Goal: Transaction & Acquisition: Purchase product/service

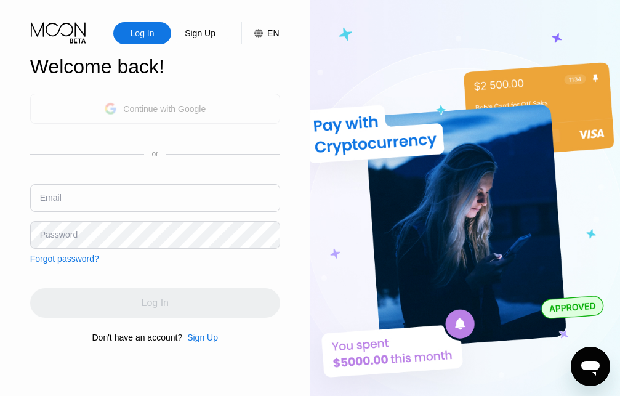
click at [185, 104] on div "Continue with Google" at bounding box center [164, 109] width 82 height 10
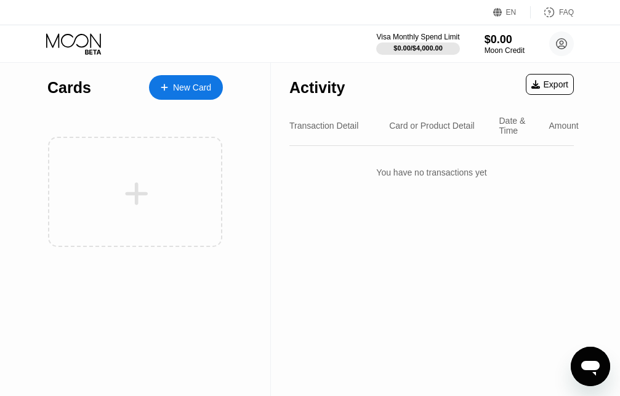
click at [192, 86] on div "New Card" at bounding box center [192, 87] width 38 height 10
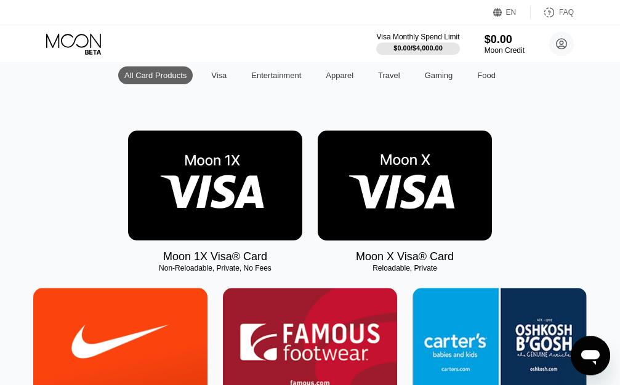
scroll to position [119, 0]
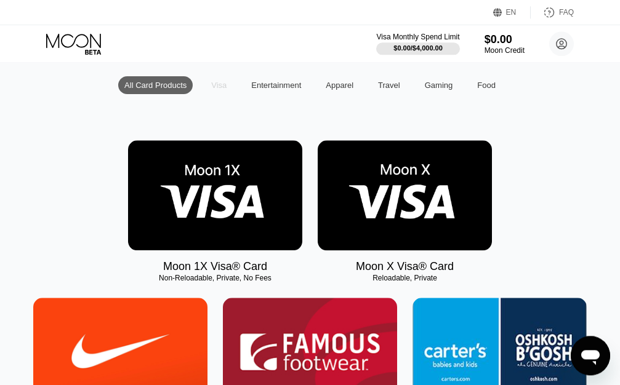
click at [215, 90] on div "Visa" at bounding box center [218, 85] width 15 height 9
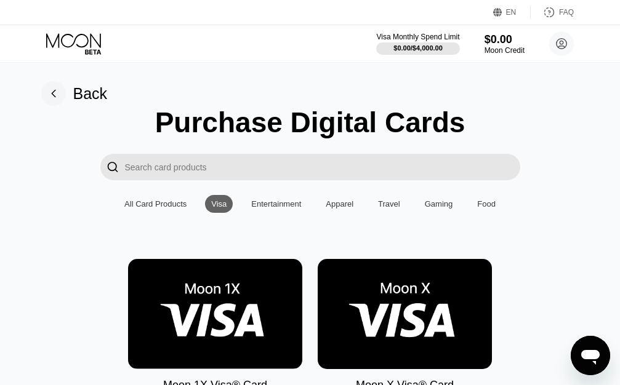
scroll to position [0, 6]
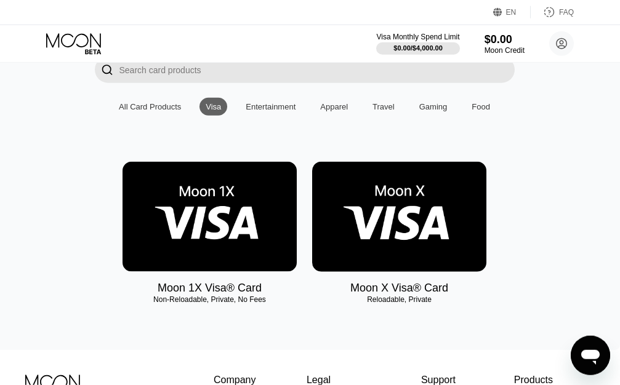
scroll to position [124, 6]
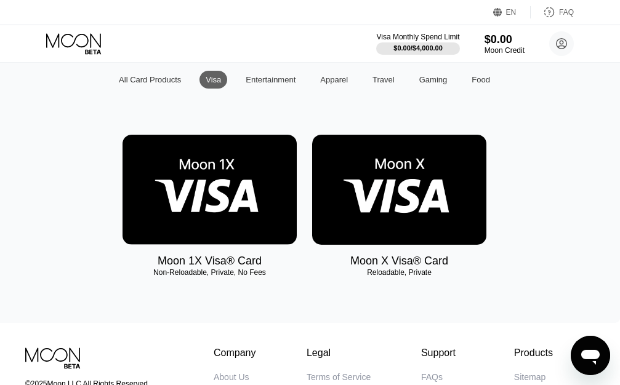
click at [212, 84] on div "Visa" at bounding box center [213, 79] width 15 height 9
drag, startPoint x: 212, startPoint y: 87, endPoint x: 210, endPoint y: 153, distance: 66.5
click at [210, 153] on div "Purchase Digital Cards  All Card Products Visa Entertainment Apparel Travel Ga…" at bounding box center [304, 137] width 593 height 311
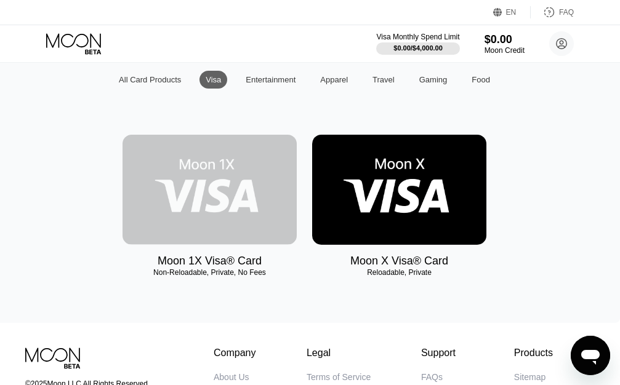
click at [197, 190] on img at bounding box center [209, 190] width 174 height 110
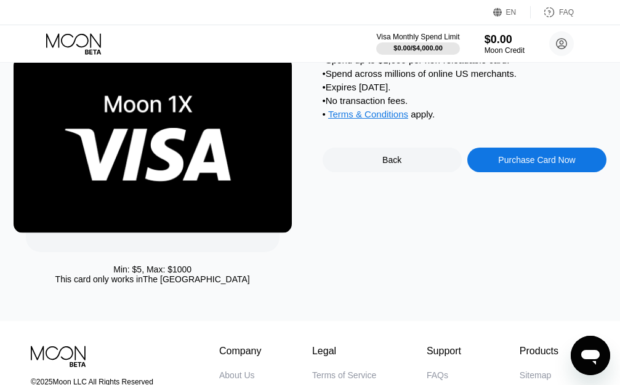
scroll to position [66, 0]
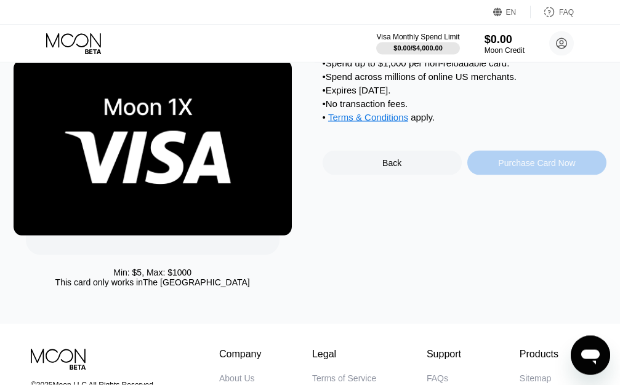
click at [517, 168] on div "Purchase Card Now" at bounding box center [536, 163] width 77 height 10
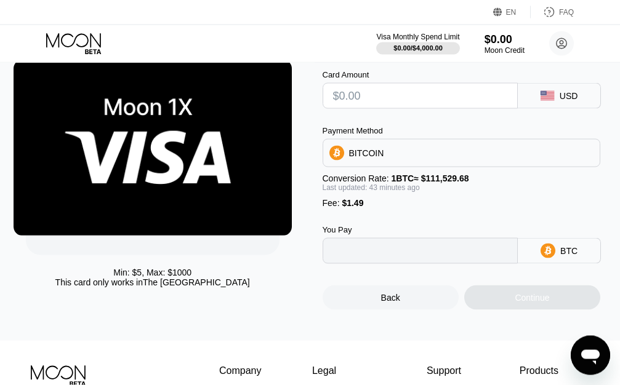
type input "0"
click at [361, 101] on input "text" at bounding box center [420, 95] width 175 height 25
type input "$1"
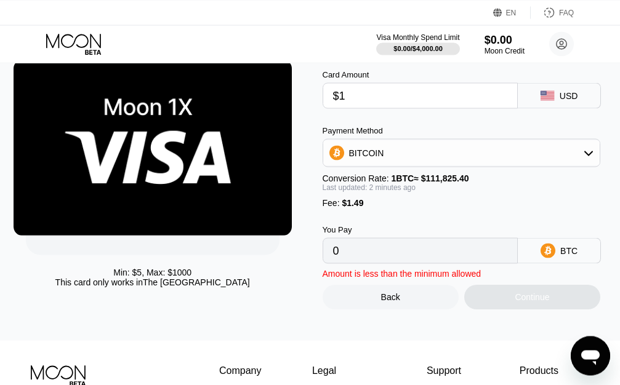
type input "0.00002227"
type input "$14"
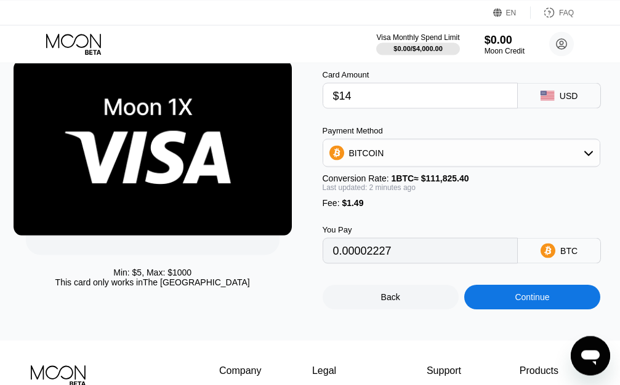
type input "0.00013852"
type input "$14.5"
type input "0.00014300"
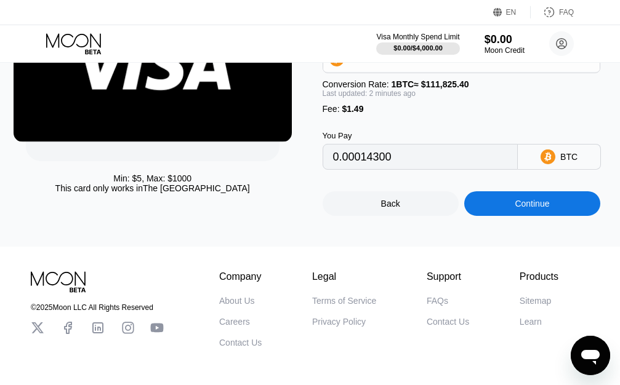
scroll to position [161, 0]
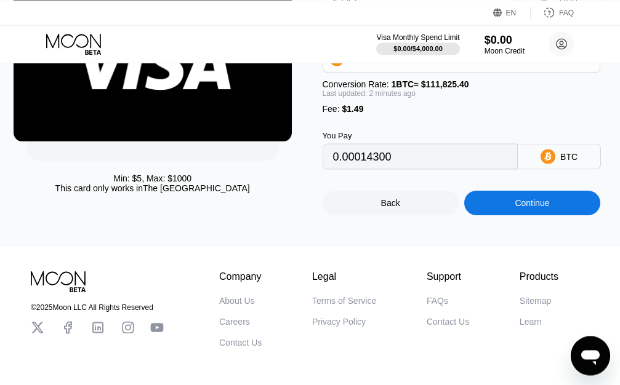
type input "$14.5"
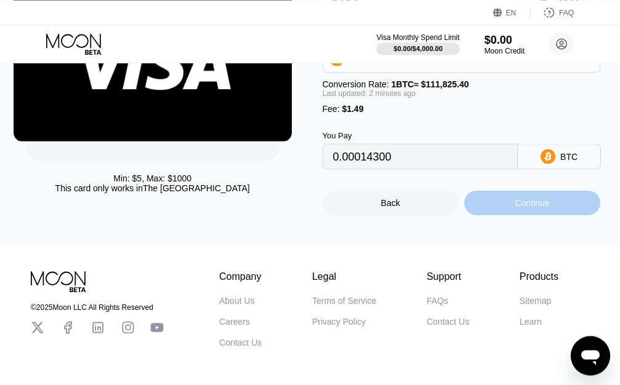
click at [529, 208] on div "Continue" at bounding box center [531, 203] width 34 height 10
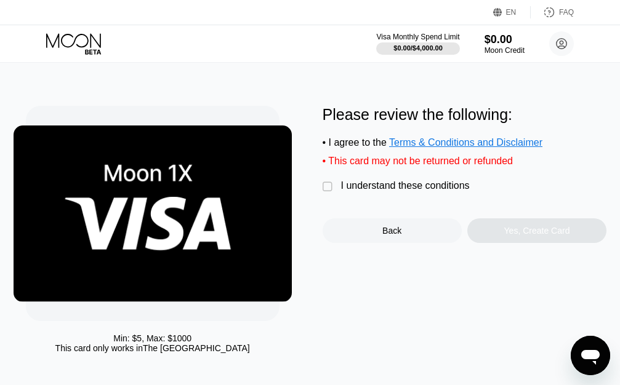
click at [324, 193] on div "" at bounding box center [328, 187] width 12 height 12
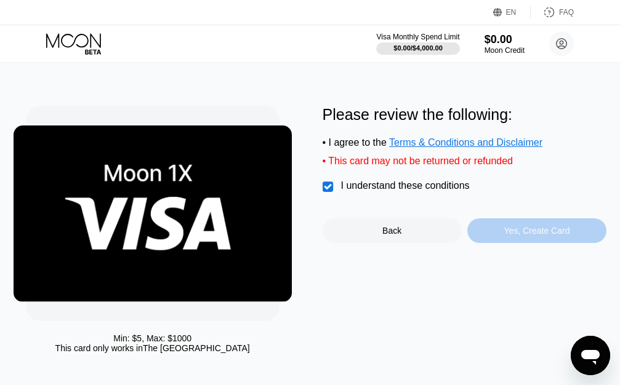
click at [537, 236] on div "Yes, Create Card" at bounding box center [537, 231] width 66 height 10
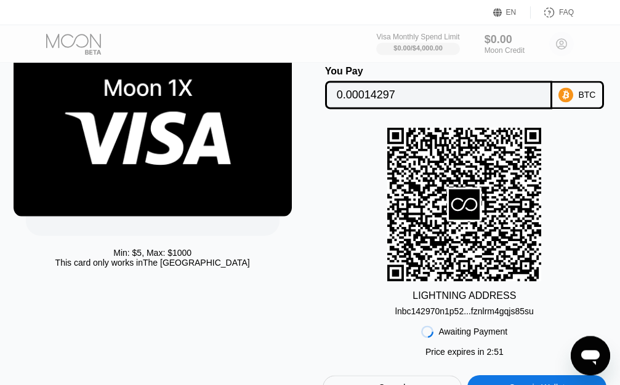
scroll to position [87, 0]
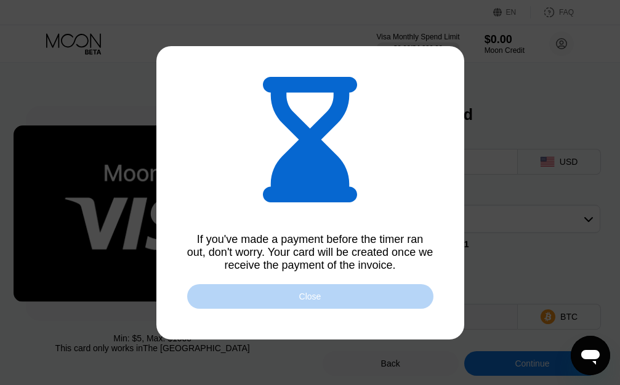
click at [301, 297] on div "Close" at bounding box center [310, 297] width 22 height 10
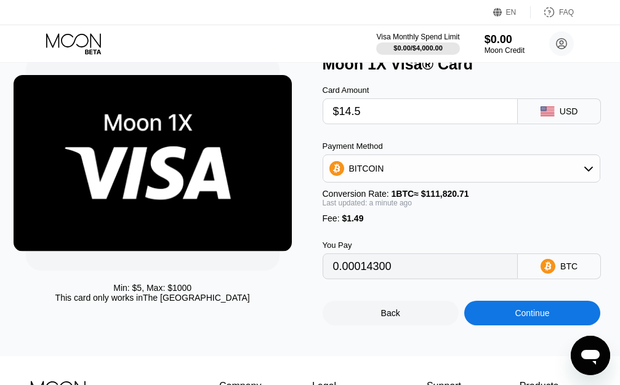
scroll to position [49, 0]
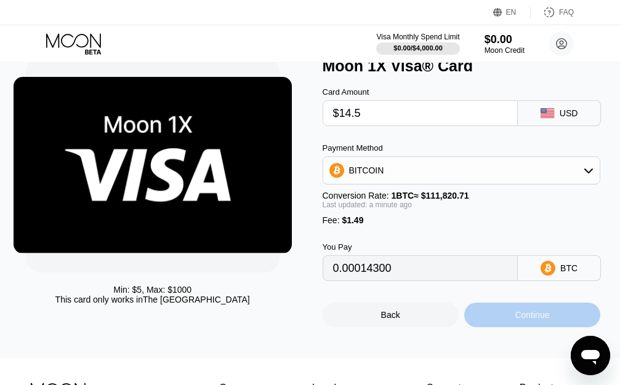
click at [533, 320] on div "Continue" at bounding box center [531, 315] width 34 height 10
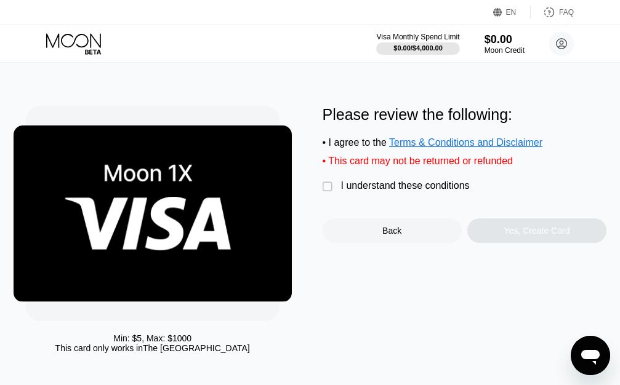
click at [327, 191] on div "" at bounding box center [328, 187] width 12 height 12
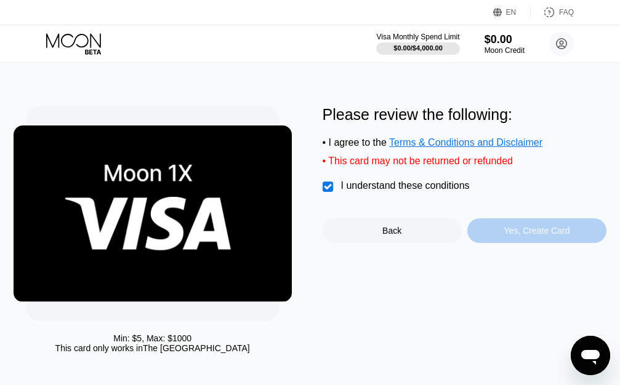
click at [545, 236] on div "Yes, Create Card" at bounding box center [537, 231] width 66 height 10
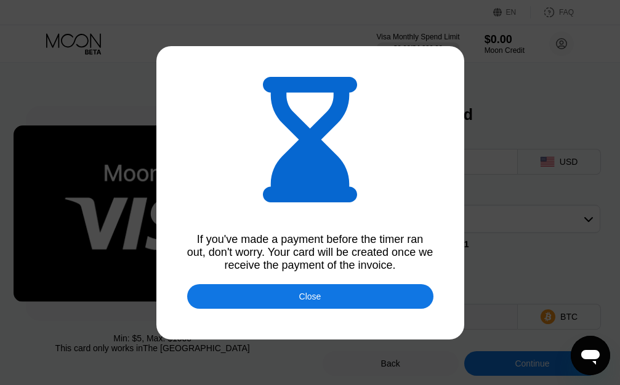
click at [302, 300] on div "Close" at bounding box center [310, 297] width 22 height 10
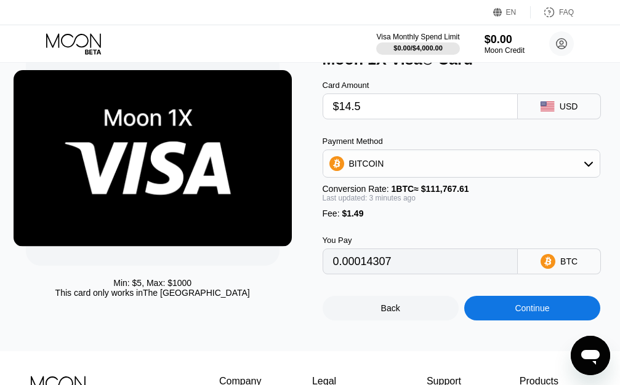
scroll to position [54, 0]
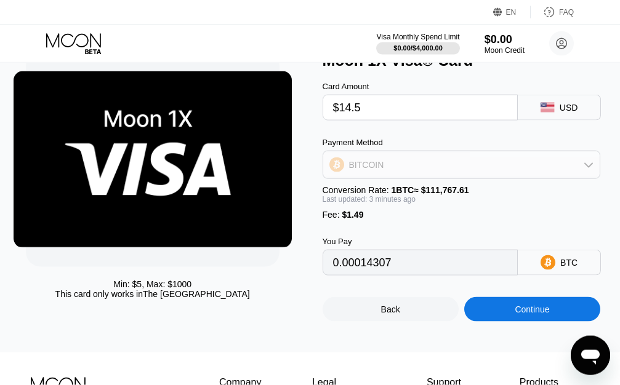
click at [589, 169] on icon at bounding box center [588, 165] width 10 height 10
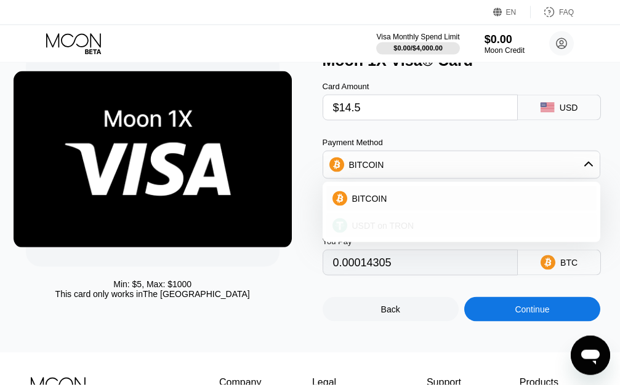
click at [395, 231] on span "USDT on TRON" at bounding box center [383, 226] width 62 height 10
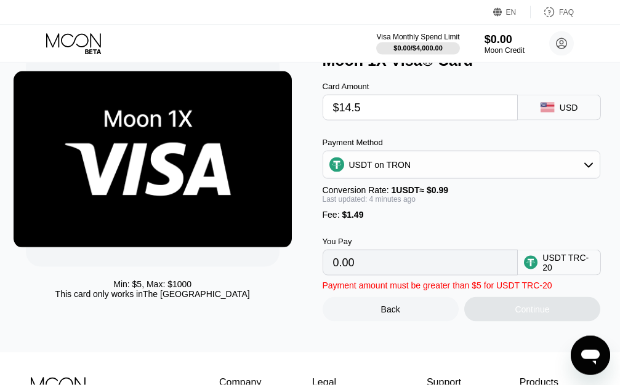
type input "16.15"
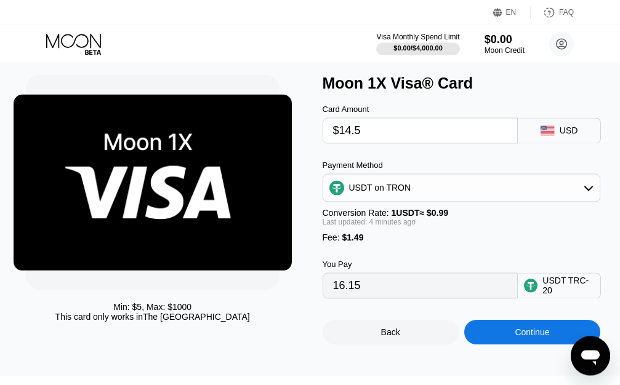
scroll to position [32, 0]
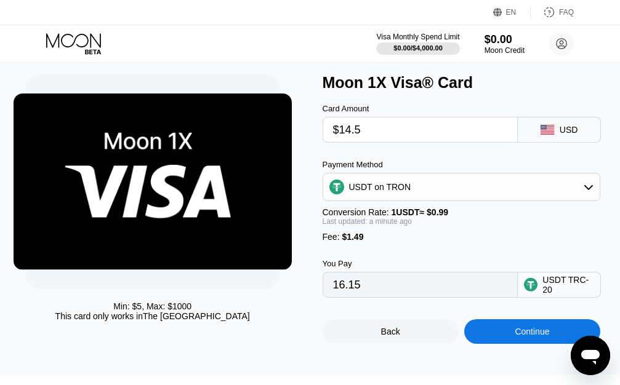
click at [351, 137] on input "$14.5" at bounding box center [420, 130] width 175 height 25
type input "$1.5"
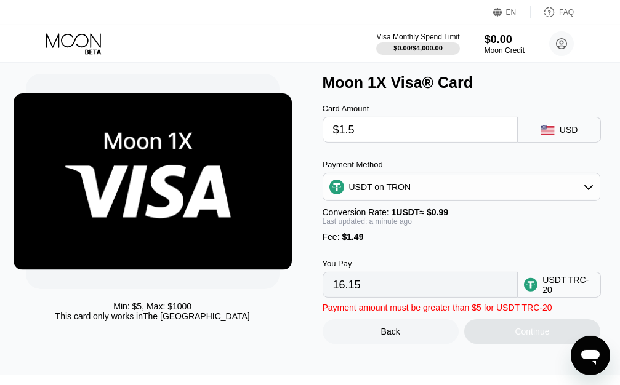
type input "3.02"
type input "$.5"
type input "2.01"
type input "$9.5"
type input "11.10"
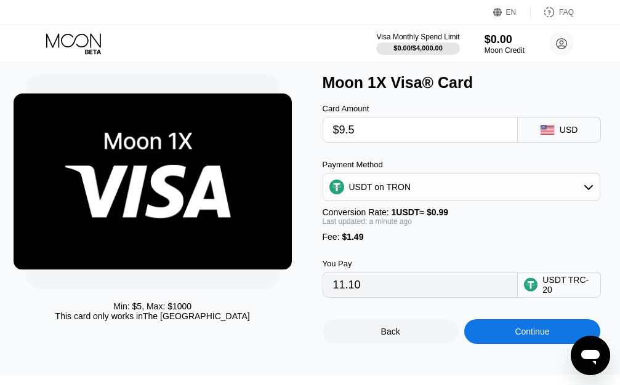
type input "$9.52"
type input "11.12"
type input "$9."
type input "10.60"
type input "$9.2"
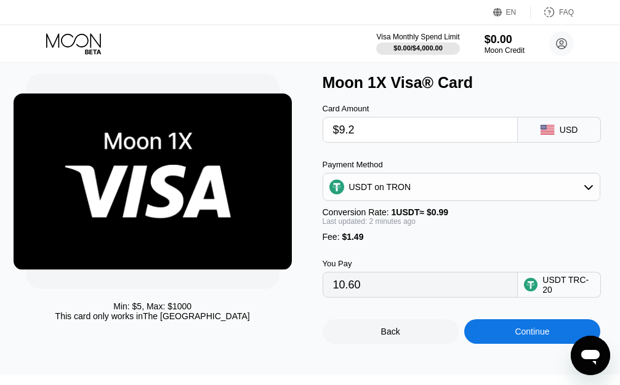
type input "10.80"
type input "$9.29"
type input "10.89"
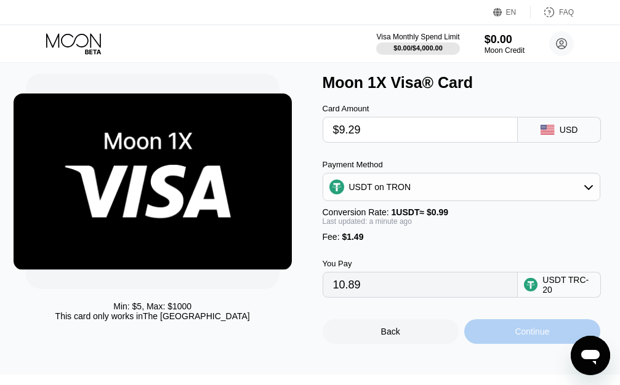
click at [527, 337] on div "Continue" at bounding box center [531, 332] width 34 height 10
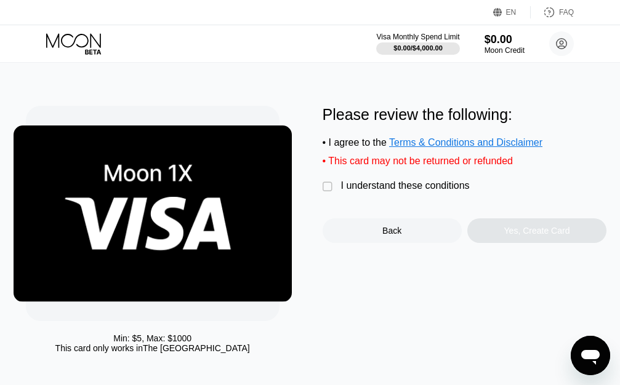
click at [324, 193] on div "" at bounding box center [328, 187] width 12 height 12
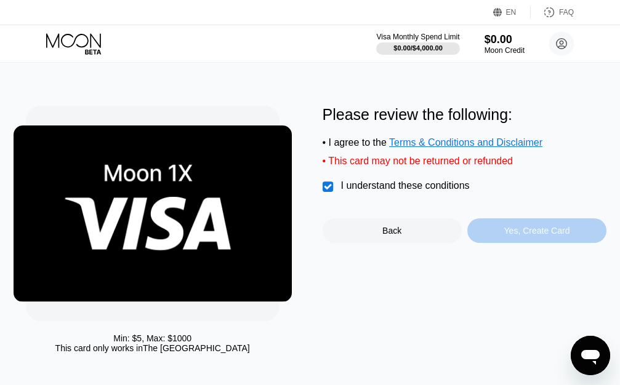
click at [520, 236] on div "Yes, Create Card" at bounding box center [537, 231] width 66 height 10
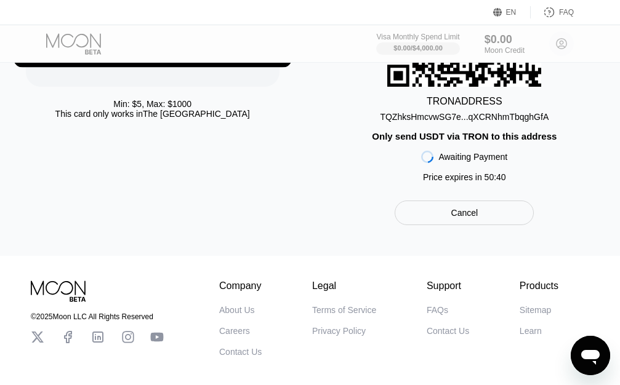
scroll to position [303, 0]
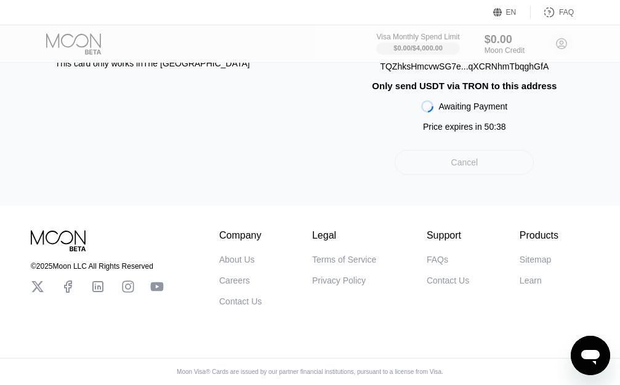
click at [463, 157] on div "Cancel" at bounding box center [464, 162] width 27 height 11
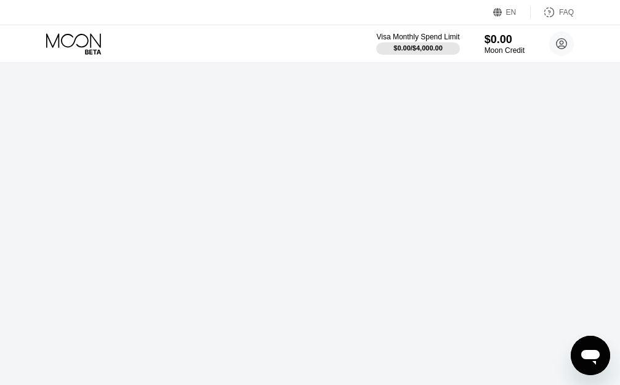
scroll to position [0, 0]
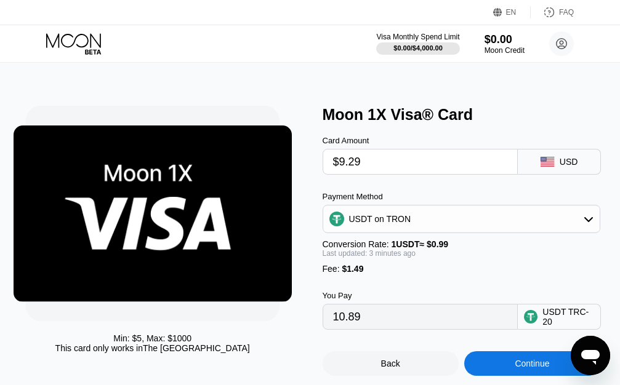
click at [344, 167] on input "$9.29" at bounding box center [420, 162] width 175 height 25
type input "$.29"
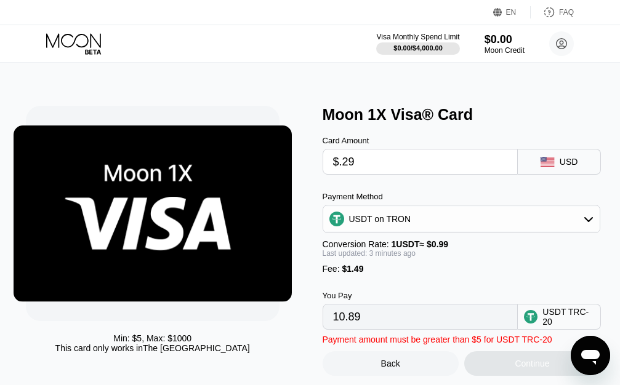
type input "1.80"
type input "$1.29"
type input "2.81"
type input "$11.29"
type input "12.91"
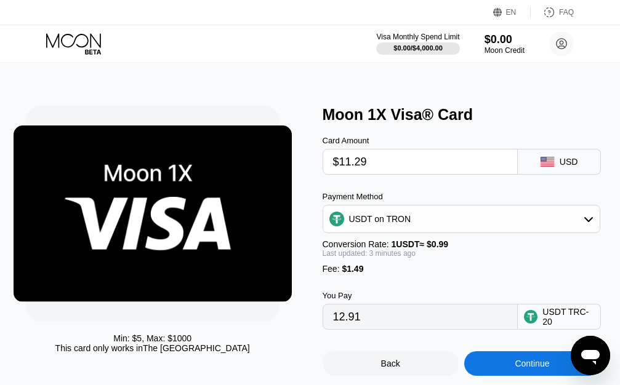
type input "$11.2"
type input "12.82"
type input "$11."
type input "12.62"
type input "$1"
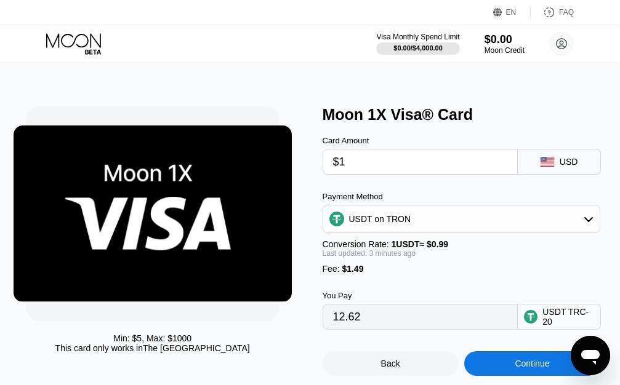
type input "2.52"
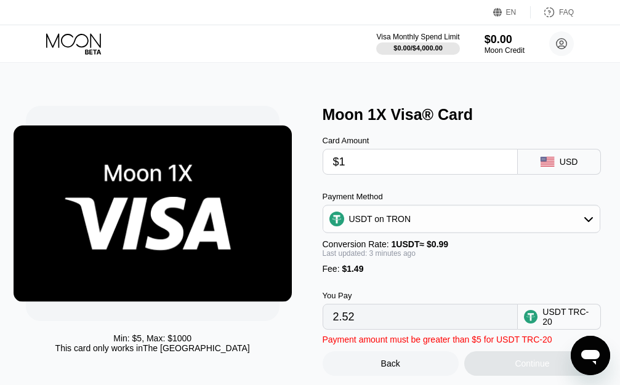
type input "$10"
type input "11.61"
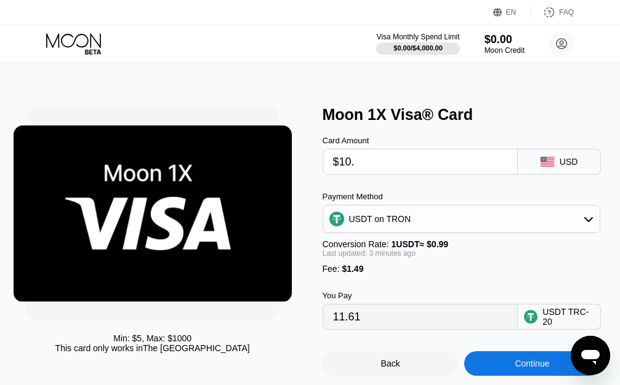
type input "$10.5"
type input "12.11"
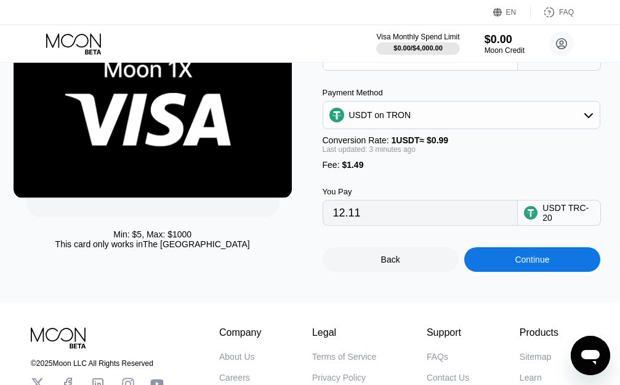
scroll to position [111, 0]
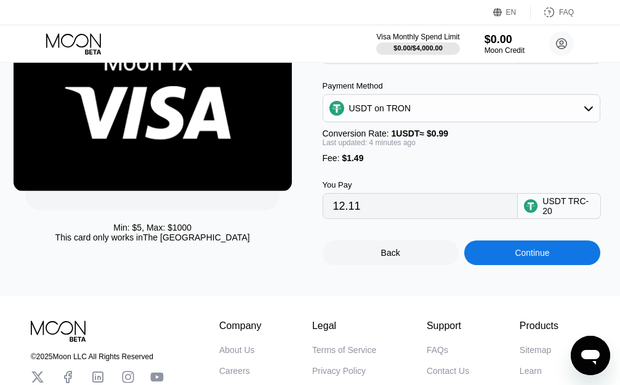
type input "$10.5"
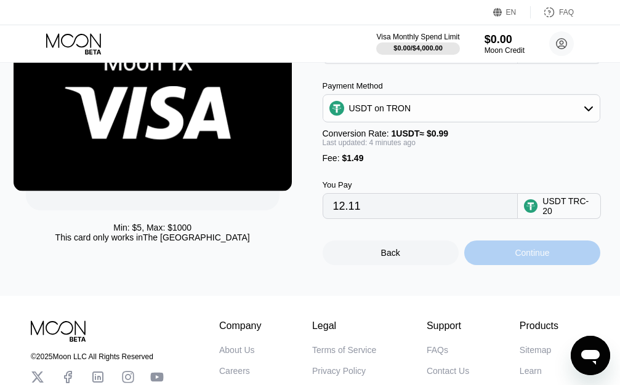
click at [539, 258] on div "Continue" at bounding box center [531, 253] width 34 height 10
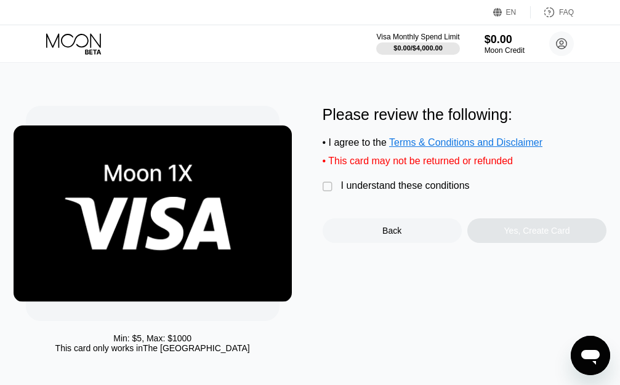
click at [328, 193] on div "" at bounding box center [328, 187] width 12 height 12
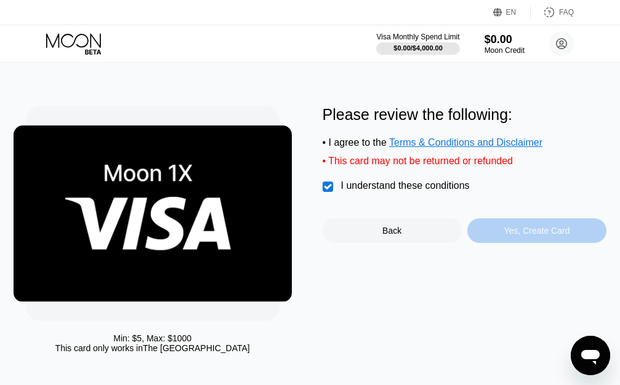
click at [541, 235] on div "Yes, Create Card" at bounding box center [537, 231] width 66 height 10
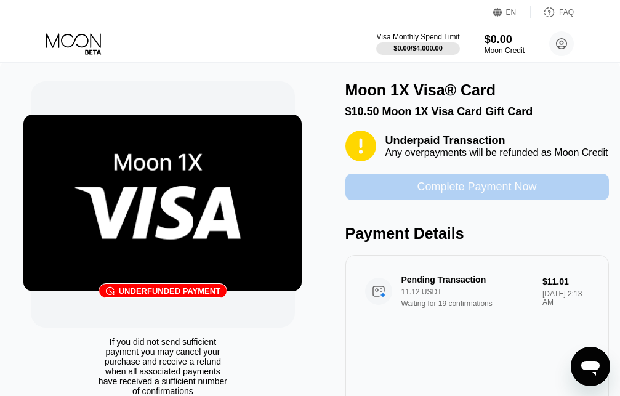
click at [450, 183] on div "Complete Payment Now" at bounding box center [476, 187] width 263 height 26
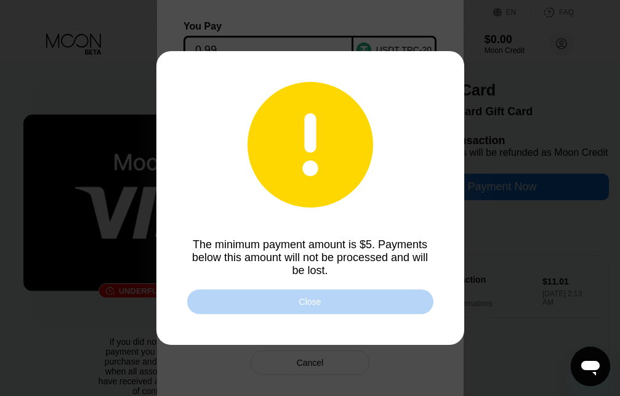
click at [292, 308] on div "Close" at bounding box center [310, 301] width 246 height 25
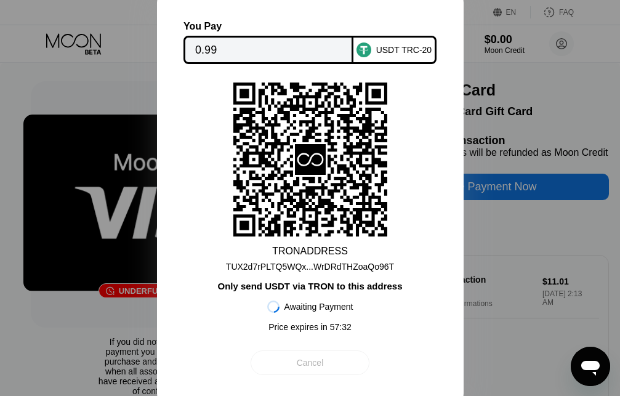
click at [310, 368] on div "Cancel" at bounding box center [310, 362] width 27 height 11
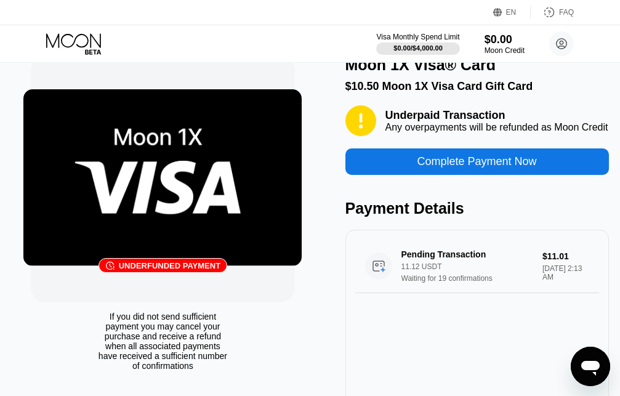
scroll to position [24, 0]
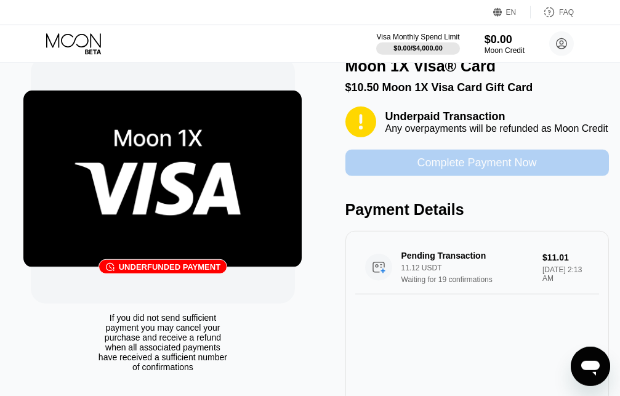
click at [463, 169] on div "Complete Payment Now" at bounding box center [476, 163] width 119 height 14
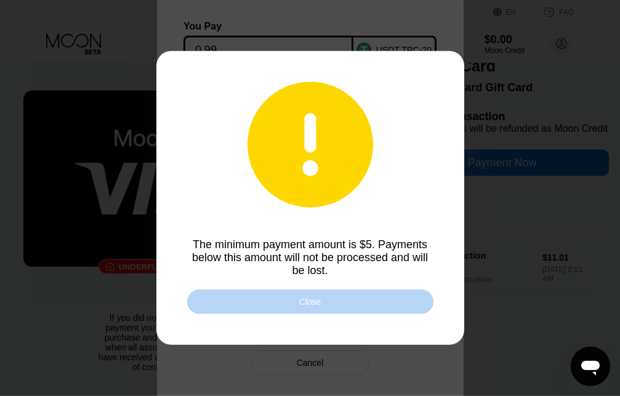
click at [335, 303] on div "Close" at bounding box center [310, 301] width 246 height 25
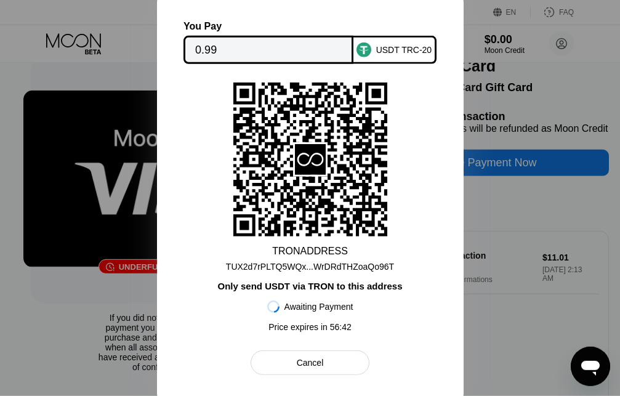
click at [418, 105] on div "TRON ADDRESS TUX2d7rPLTQ5WQx...WrDRdTHZoaQo96T Only send USDT via TRON to this …" at bounding box center [310, 209] width 242 height 255
click at [311, 368] on div "Cancel" at bounding box center [310, 362] width 27 height 11
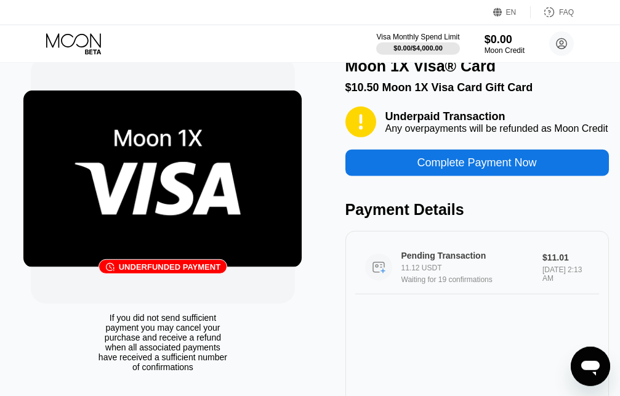
click at [520, 272] on div "11.12 USDT" at bounding box center [476, 267] width 151 height 9
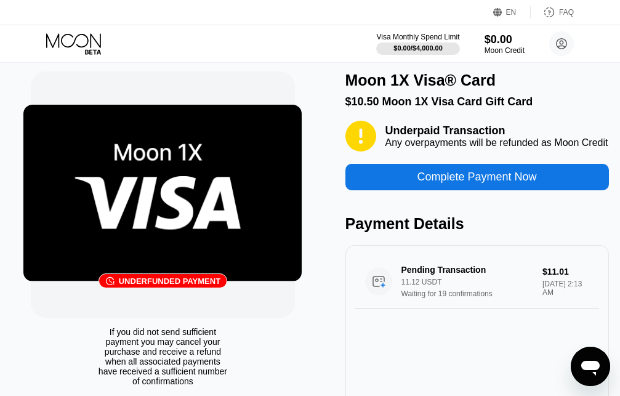
scroll to position [0, 0]
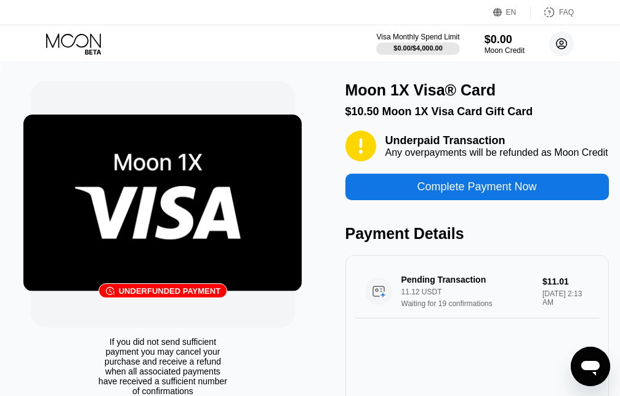
click at [563, 42] on icon at bounding box center [561, 44] width 7 height 7
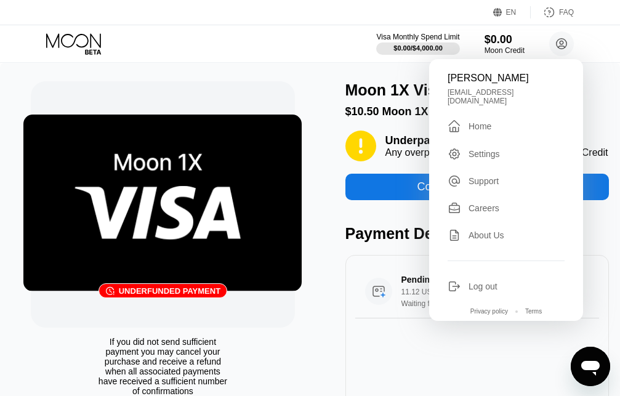
click at [485, 150] on div "Settings" at bounding box center [483, 154] width 31 height 10
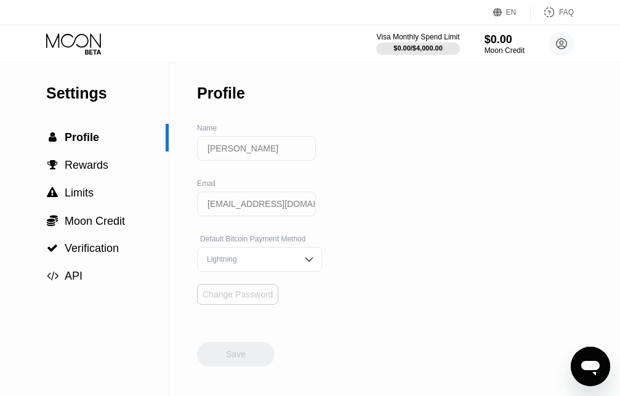
click at [238, 299] on div "Change Password" at bounding box center [237, 294] width 70 height 10
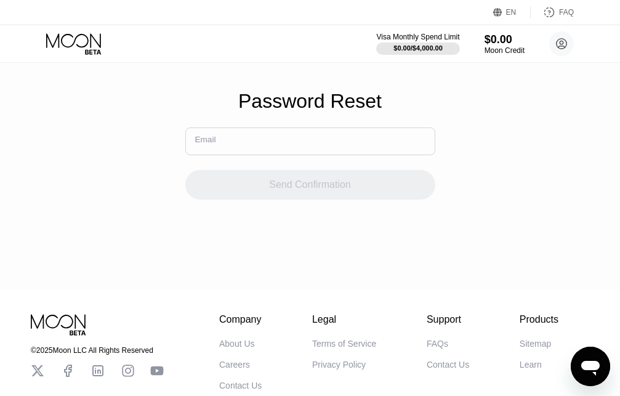
click at [242, 150] on input "text" at bounding box center [310, 141] width 250 height 28
paste input "[EMAIL_ADDRESS][DOMAIN_NAME]"
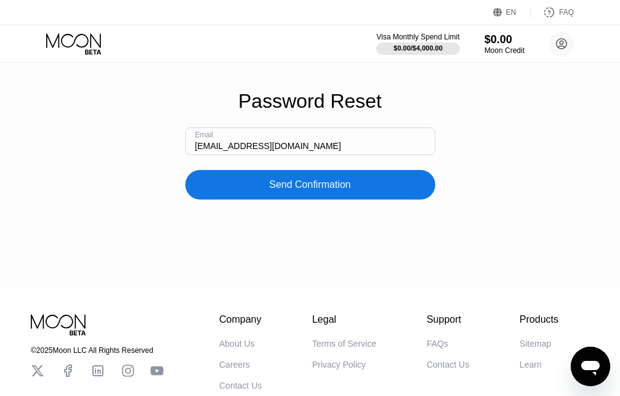
type input "[EMAIL_ADDRESS][DOMAIN_NAME]"
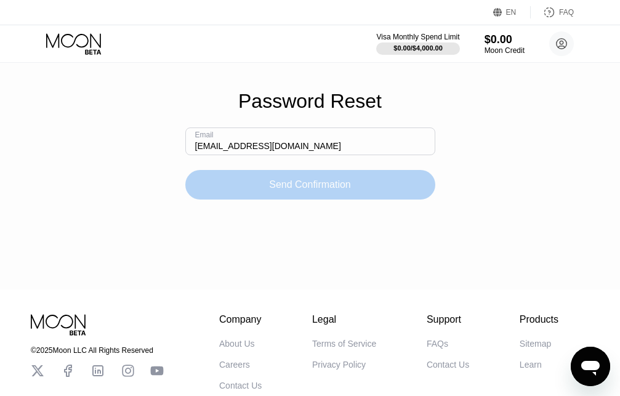
click at [291, 191] on div "Send Confirmation" at bounding box center [310, 184] width 82 height 12
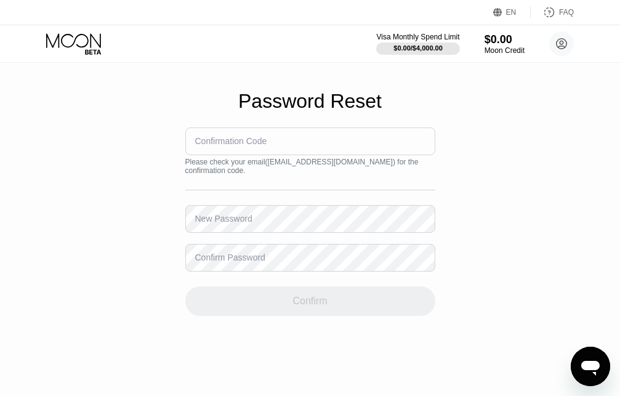
click at [243, 146] on div "Confirmation Code" at bounding box center [231, 141] width 72 height 10
click at [273, 148] on input at bounding box center [310, 141] width 250 height 28
type input "596555"
click at [212, 222] on div "New Password" at bounding box center [223, 219] width 57 height 10
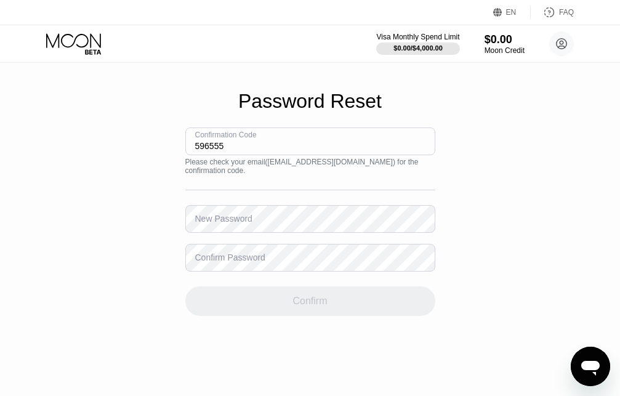
click at [220, 219] on div "New Password" at bounding box center [223, 219] width 57 height 10
click at [210, 252] on div "Confirm Password" at bounding box center [230, 257] width 70 height 10
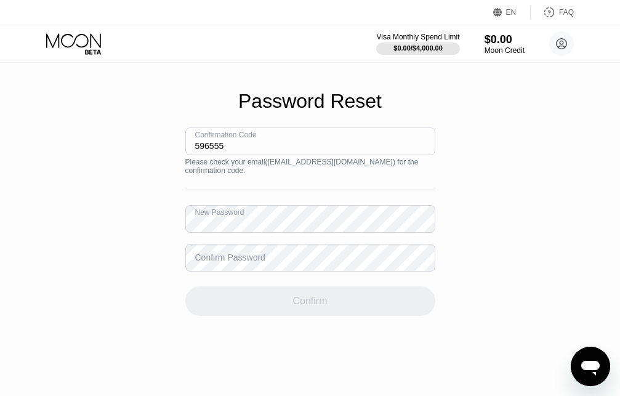
click at [210, 252] on div "Confirm Password" at bounding box center [230, 257] width 70 height 10
drag, startPoint x: 210, startPoint y: 247, endPoint x: 262, endPoint y: 247, distance: 52.3
click at [262, 252] on div "Confirm Password" at bounding box center [230, 257] width 70 height 10
click at [242, 259] on div "Confirm Password" at bounding box center [310, 258] width 250 height 28
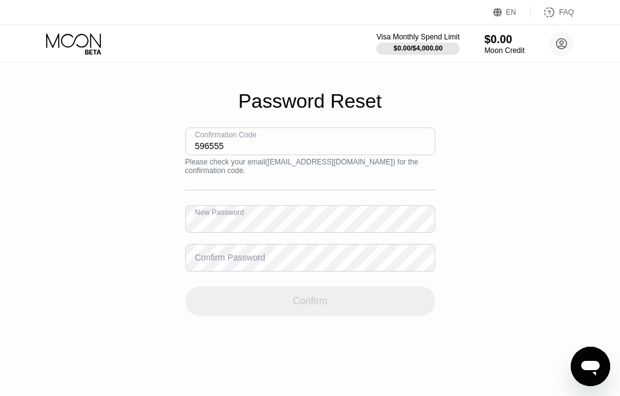
click at [225, 255] on div "Confirm Password" at bounding box center [310, 258] width 250 height 28
click at [220, 252] on div "Confirm Password" at bounding box center [230, 257] width 70 height 10
click at [262, 252] on div "Confirm Password" at bounding box center [230, 257] width 70 height 10
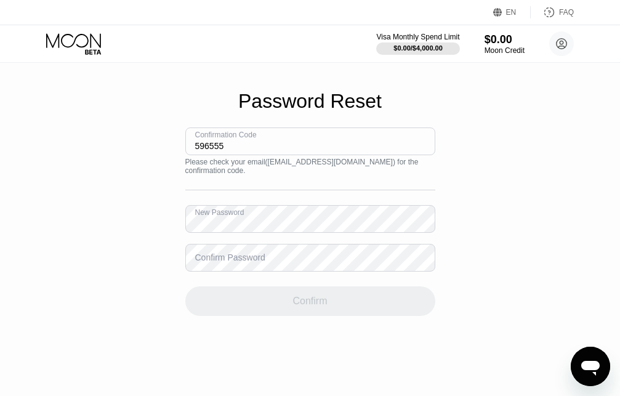
click at [262, 252] on div "Confirm Password" at bounding box center [230, 257] width 70 height 10
click at [223, 252] on div "Confirm Password" at bounding box center [230, 257] width 70 height 10
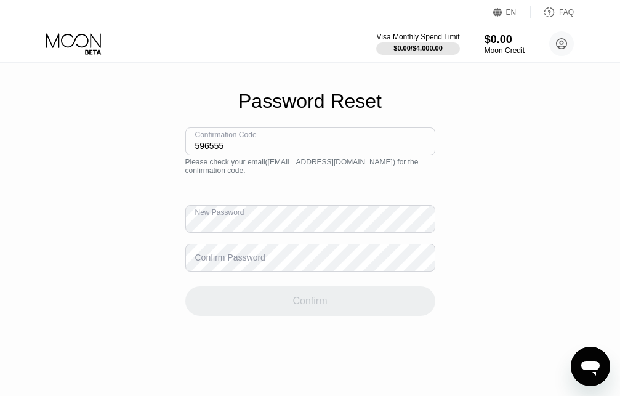
click at [250, 252] on div "Confirm Password" at bounding box center [230, 257] width 70 height 10
click at [211, 252] on div "Confirm Password" at bounding box center [230, 257] width 70 height 10
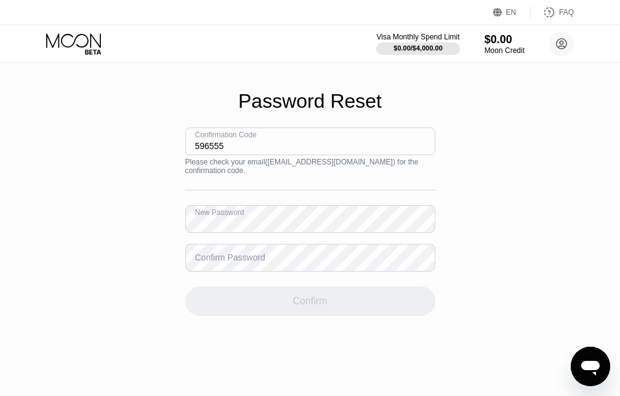
click at [211, 252] on div "Confirm Password" at bounding box center [230, 257] width 70 height 10
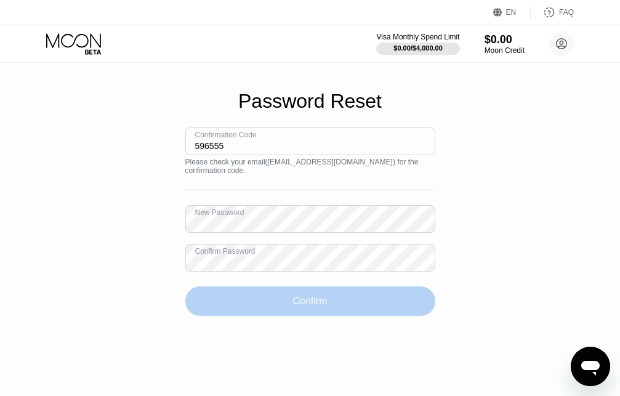
click at [313, 295] on div "Confirm" at bounding box center [309, 301] width 34 height 12
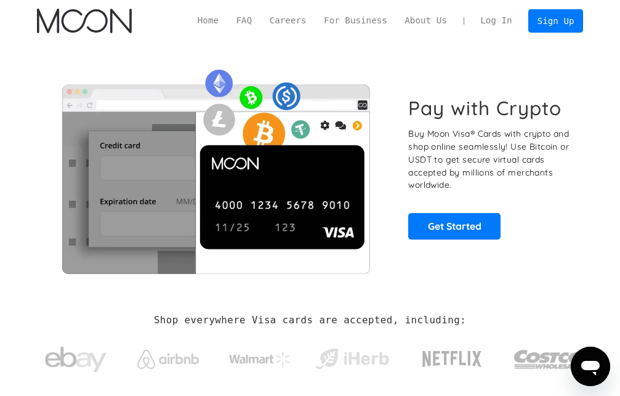
click at [493, 22] on link "Log In" at bounding box center [495, 20] width 49 height 23
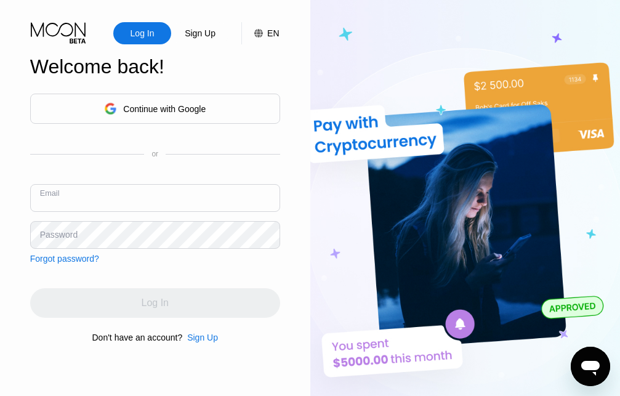
click at [64, 200] on input "text" at bounding box center [155, 198] width 250 height 28
type input "[EMAIL_ADDRESS][DOMAIN_NAME]"
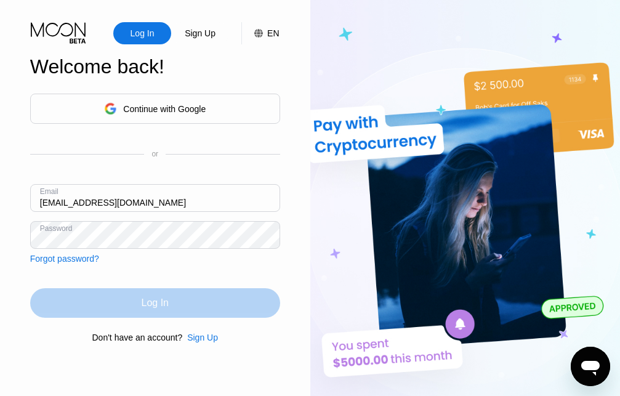
click at [162, 301] on div "Log In" at bounding box center [155, 303] width 27 height 12
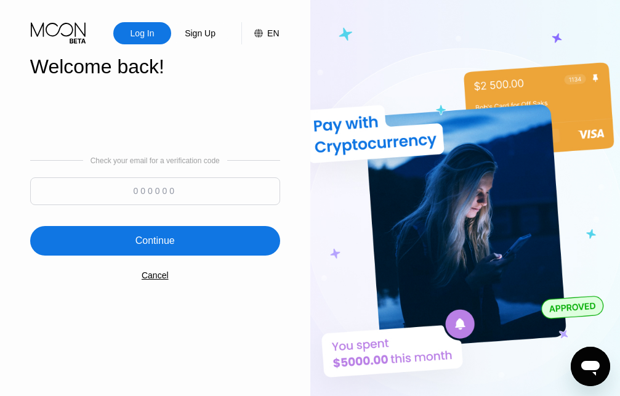
click at [139, 196] on input at bounding box center [155, 191] width 250 height 28
type input "629891"
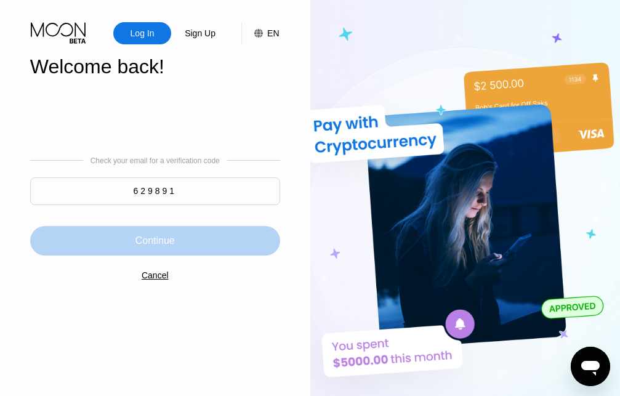
click at [146, 239] on div "Continue" at bounding box center [154, 240] width 39 height 12
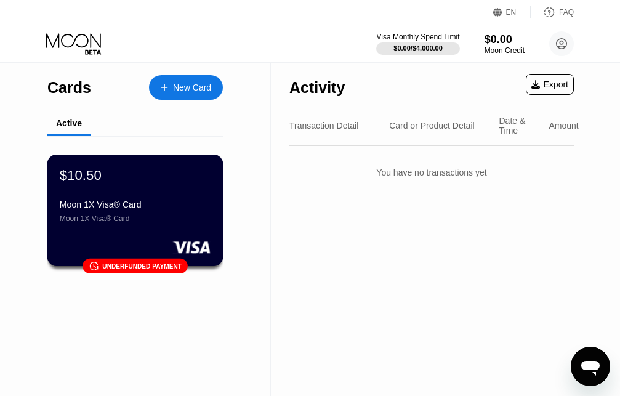
click at [130, 268] on div "Underfunded payment" at bounding box center [141, 265] width 79 height 7
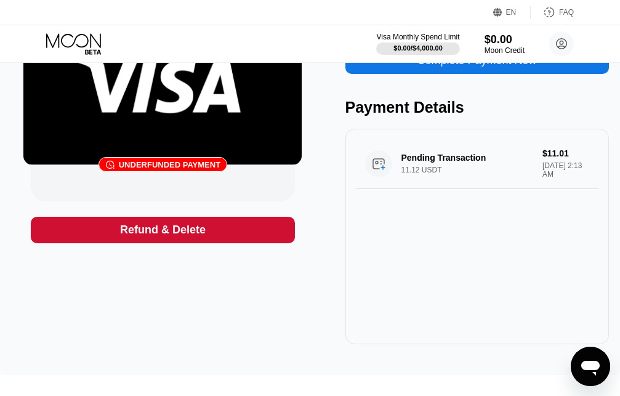
scroll to position [127, 0]
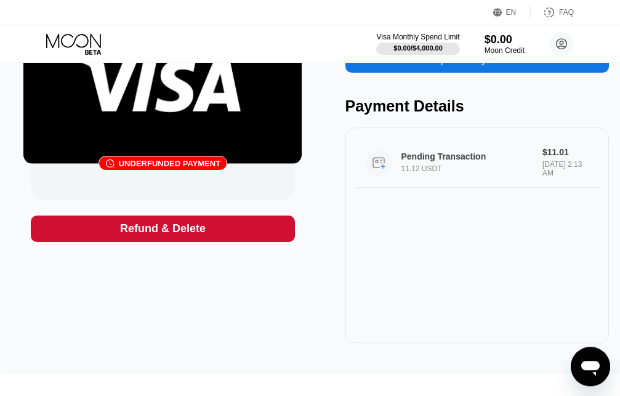
click at [546, 172] on div "Aug 22, 2025 2:13 AM" at bounding box center [565, 168] width 47 height 17
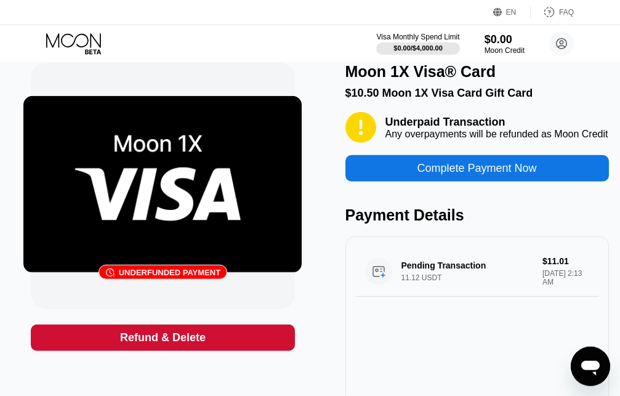
scroll to position [20, 0]
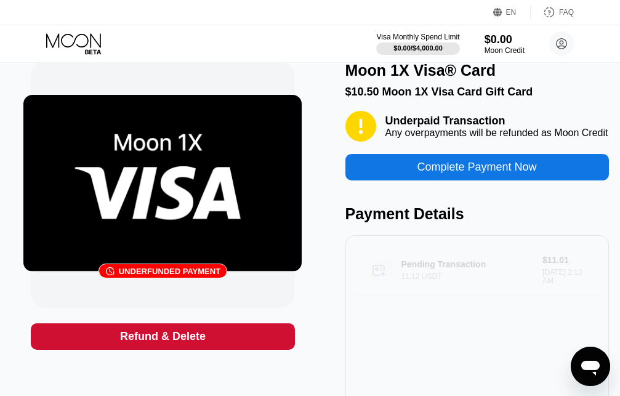
click at [380, 279] on circle at bounding box center [378, 270] width 27 height 27
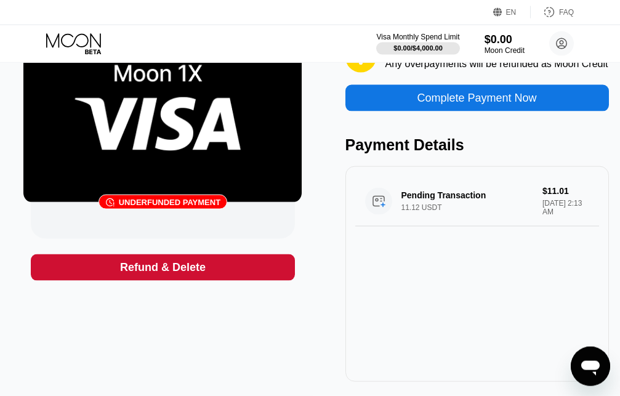
scroll to position [87, 0]
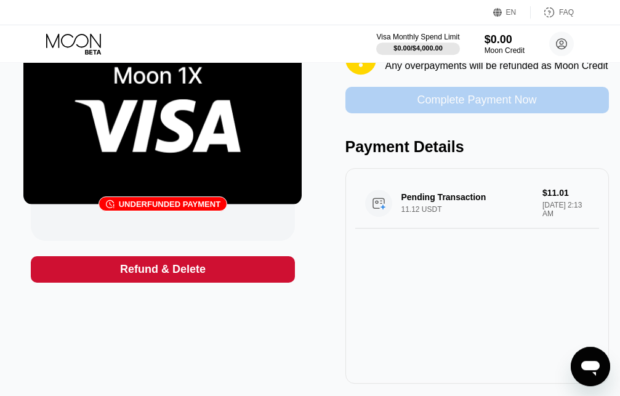
click at [508, 103] on div "Complete Payment Now" at bounding box center [476, 100] width 119 height 14
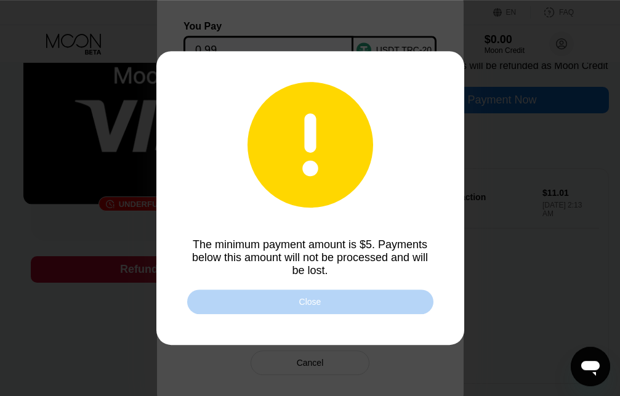
click at [308, 302] on div "Close" at bounding box center [310, 302] width 22 height 10
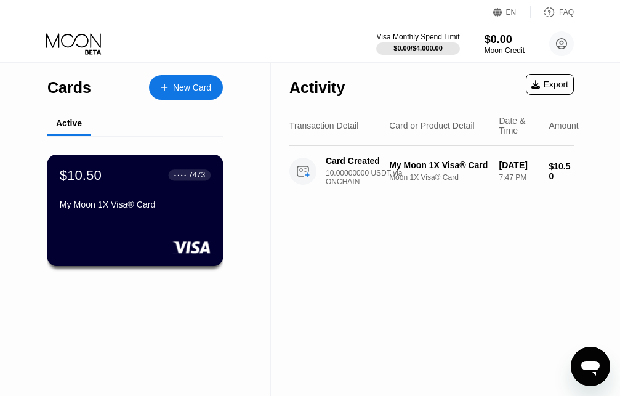
click at [150, 208] on div "My Moon 1X Visa® Card" at bounding box center [135, 204] width 151 height 10
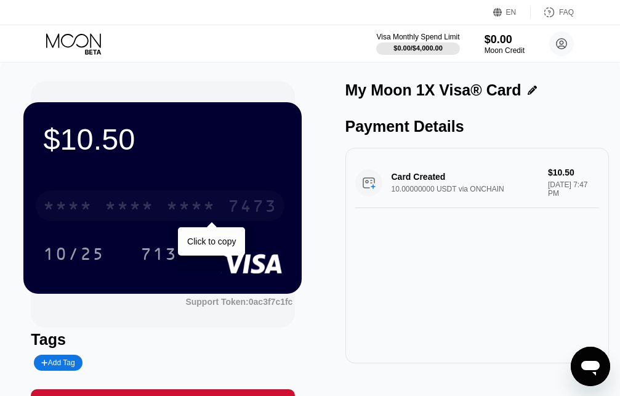
click at [194, 213] on div "* * * *" at bounding box center [190, 208] width 49 height 20
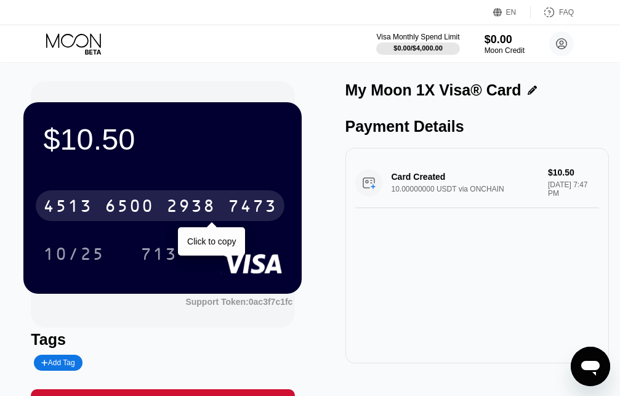
click at [193, 211] on div "2938" at bounding box center [190, 208] width 49 height 20
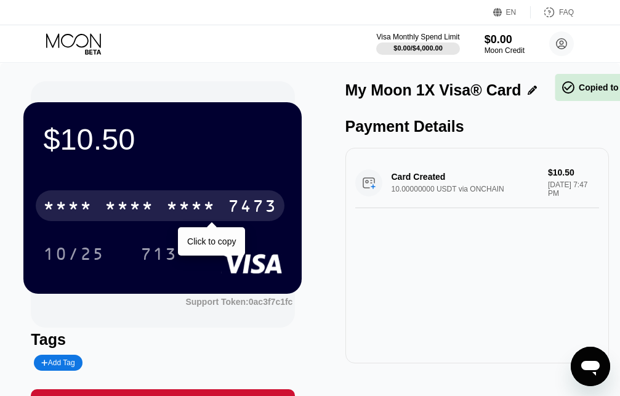
click at [193, 211] on div "* * * *" at bounding box center [190, 208] width 49 height 20
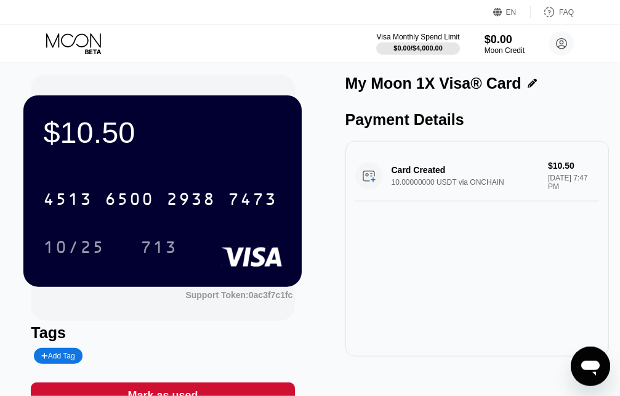
scroll to position [6, 0]
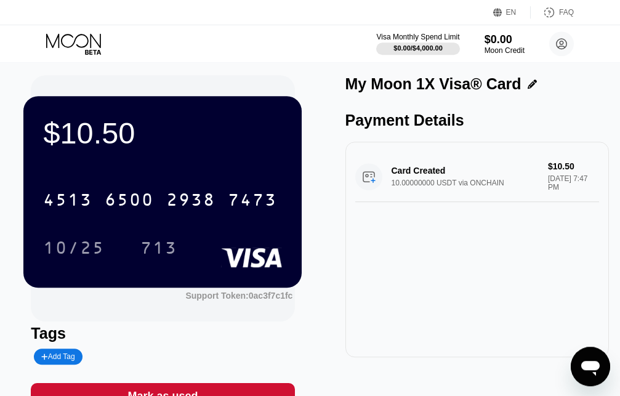
click at [527, 84] on icon at bounding box center [531, 83] width 9 height 9
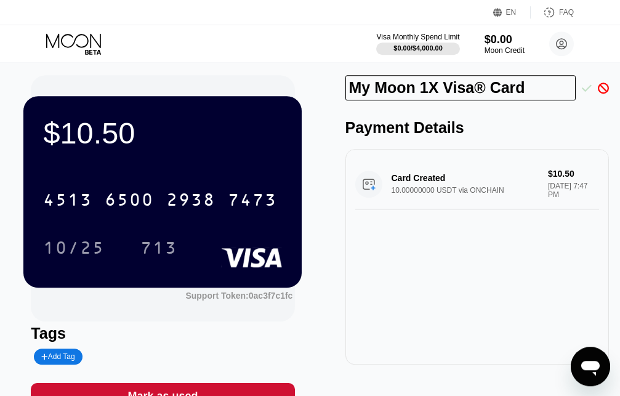
click at [585, 90] on icon at bounding box center [586, 87] width 10 height 11
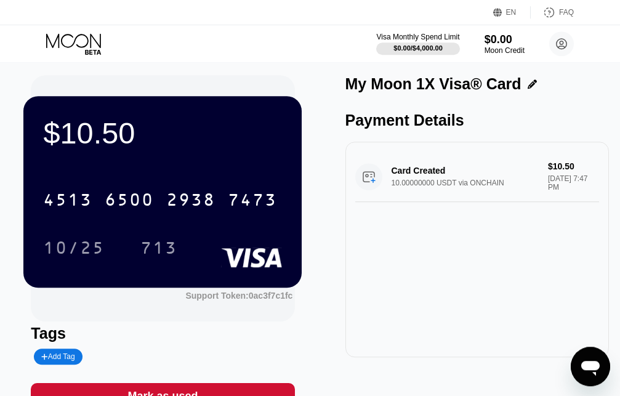
click at [427, 181] on div "Card Created 10.00000000 USDT via ONCHAIN $10.50 Aug 21, 2025 7:47 PM" at bounding box center [477, 176] width 244 height 50
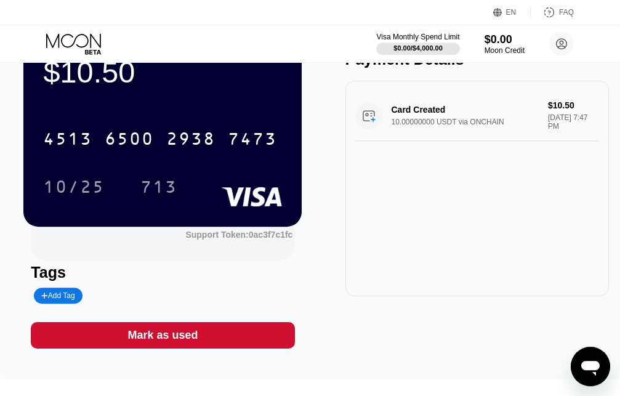
scroll to position [59, 0]
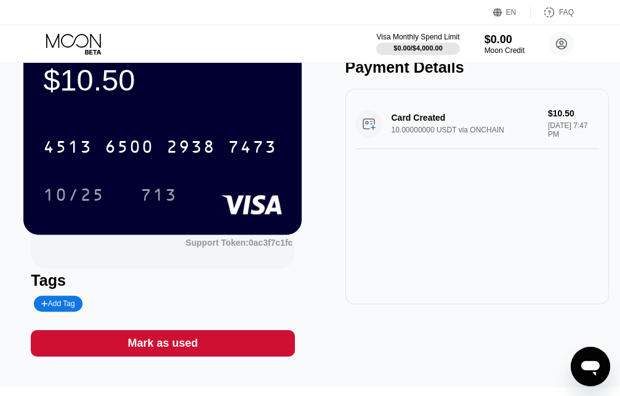
click at [472, 143] on div "Card Created 10.00000000 USDT via ONCHAIN $10.50 Aug 21, 2025 7:47 PM" at bounding box center [477, 123] width 244 height 50
click at [554, 127] on div "Card Created 10.00000000 USDT via ONCHAIN $10.50 Aug 21, 2025 7:47 PM" at bounding box center [477, 123] width 244 height 50
click at [364, 129] on div "Card Created 10.00000000 USDT via ONCHAIN $10.50 Aug 21, 2025 7:47 PM" at bounding box center [477, 123] width 244 height 50
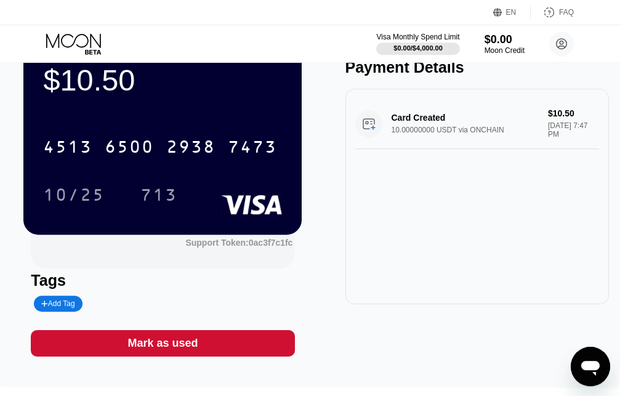
click at [364, 129] on div "Card Created 10.00000000 USDT via ONCHAIN $10.50 Aug 21, 2025 7:47 PM" at bounding box center [477, 123] width 244 height 50
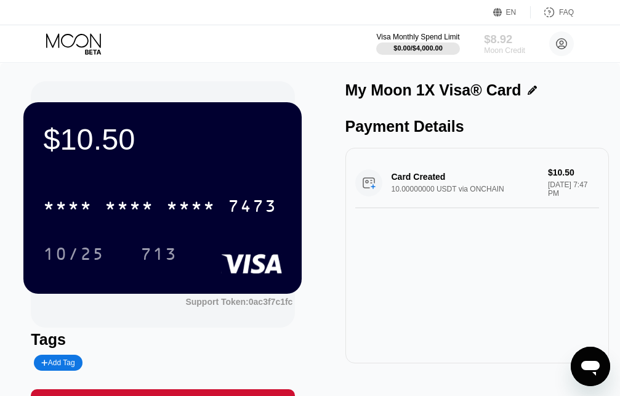
click at [514, 46] on div "$8.92" at bounding box center [504, 39] width 41 height 13
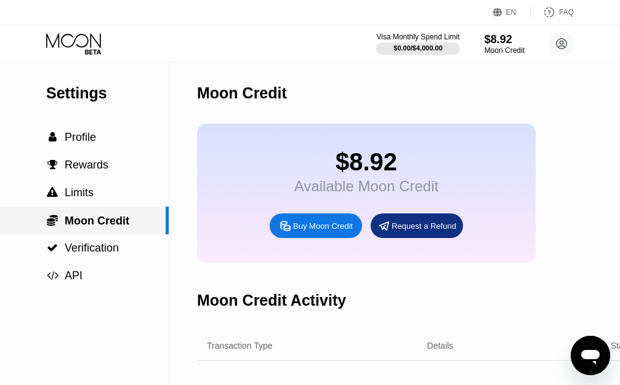
click at [86, 226] on span "Moon Credit" at bounding box center [97, 221] width 65 height 12
click at [87, 253] on span "Verification" at bounding box center [92, 248] width 54 height 12
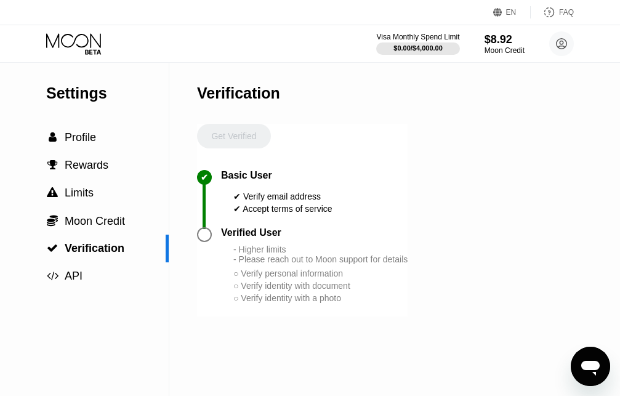
click at [237, 278] on div "○ Verify personal information" at bounding box center [320, 273] width 174 height 10
click at [433, 44] on div "$0.00 / $4,000.00" at bounding box center [418, 47] width 50 height 7
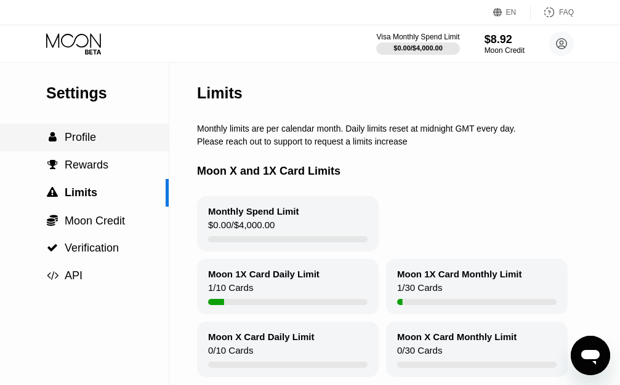
click at [79, 137] on span "Profile" at bounding box center [80, 137] width 31 height 12
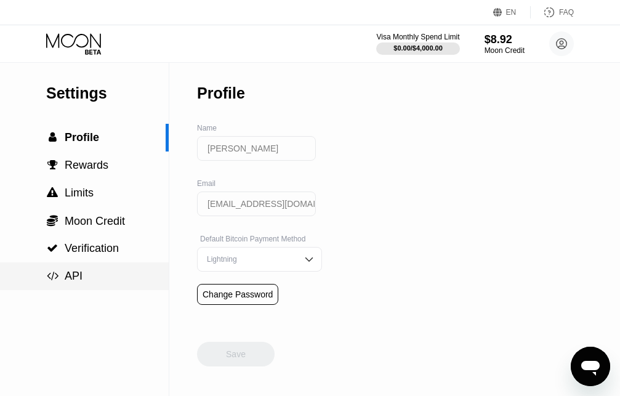
click at [72, 275] on span "API" at bounding box center [74, 276] width 18 height 12
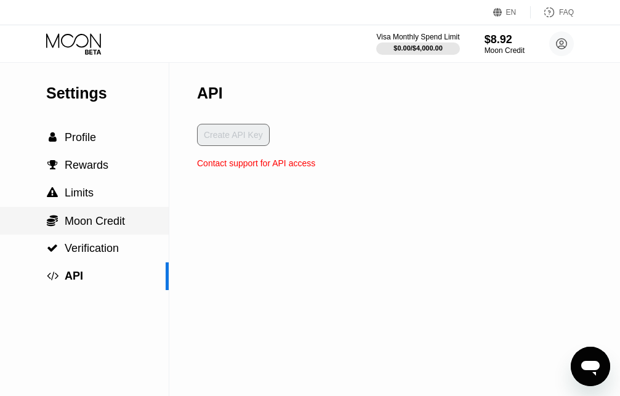
click at [70, 223] on span "Moon Credit" at bounding box center [95, 221] width 60 height 12
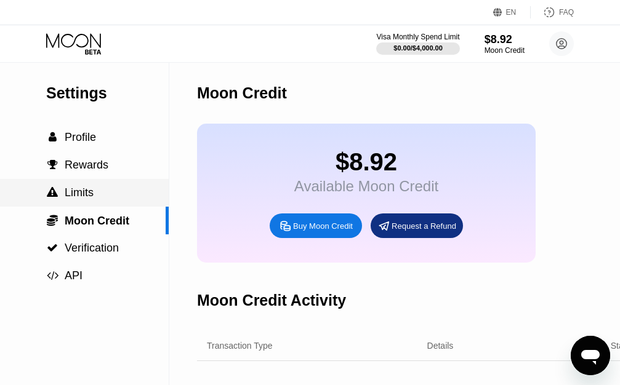
click at [70, 195] on span "Limits" at bounding box center [79, 192] width 29 height 12
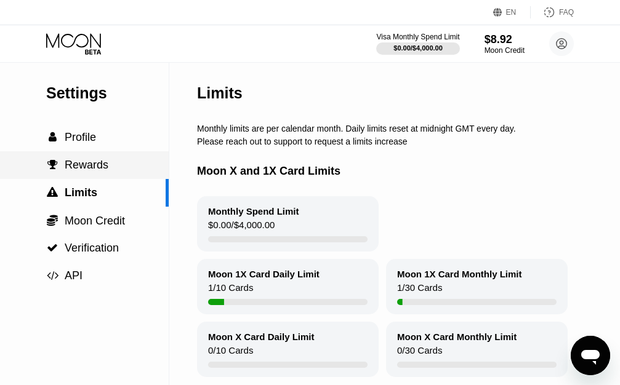
click at [71, 169] on span "Rewards" at bounding box center [87, 165] width 44 height 12
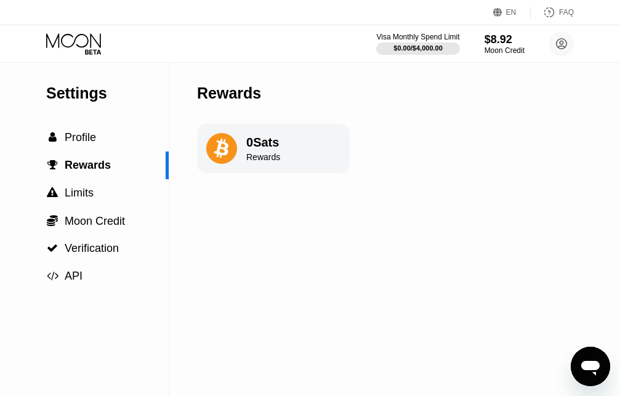
click at [549, 13] on icon at bounding box center [549, 12] width 12 height 12
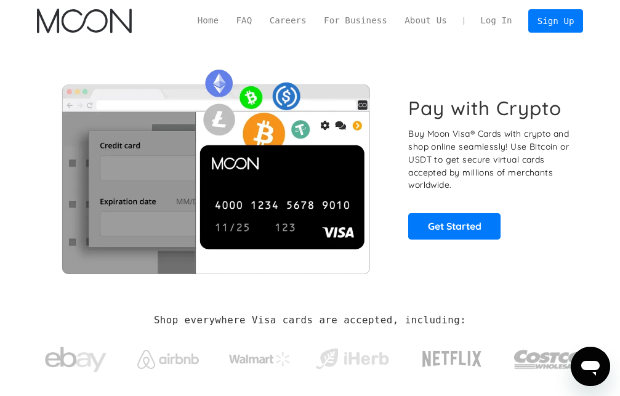
click at [498, 19] on link "Log In" at bounding box center [495, 20] width 49 height 23
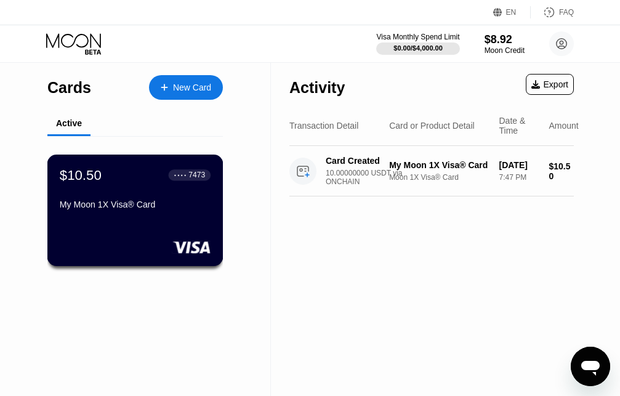
click at [146, 191] on div "$10.50 ● ● ● ● 7473 My Moon 1X Visa® Card" at bounding box center [135, 190] width 151 height 47
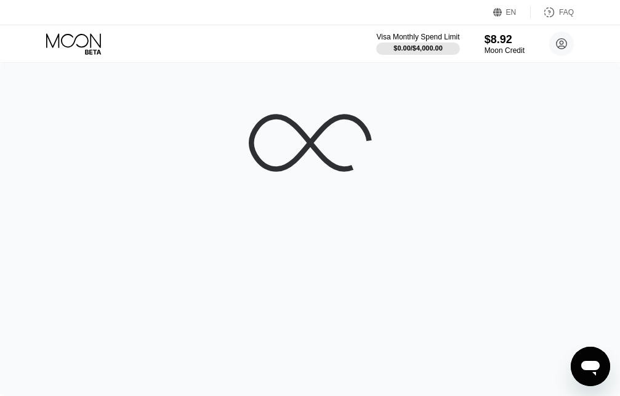
click at [146, 191] on div at bounding box center [310, 229] width 620 height 333
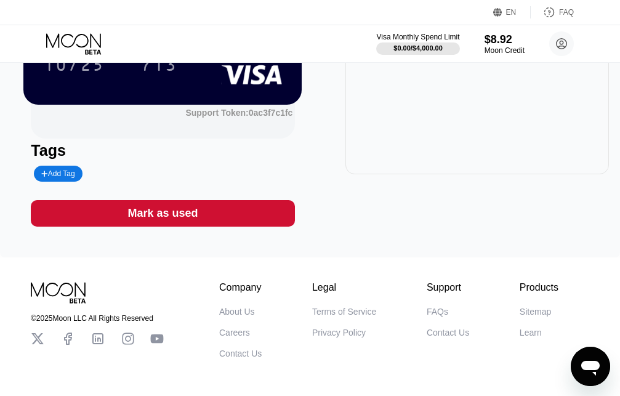
click at [311, 151] on div "$10.50 * * * * * * * * * * * * 7473 10/25 713 Support Token: 0ac3f7c1fc Tags Ad…" at bounding box center [309, 59] width 557 height 334
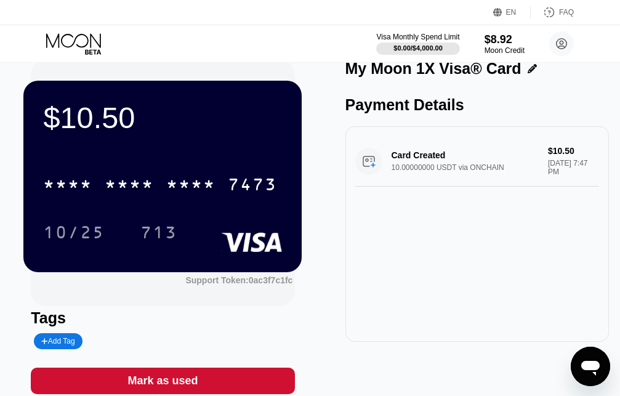
scroll to position [0, 0]
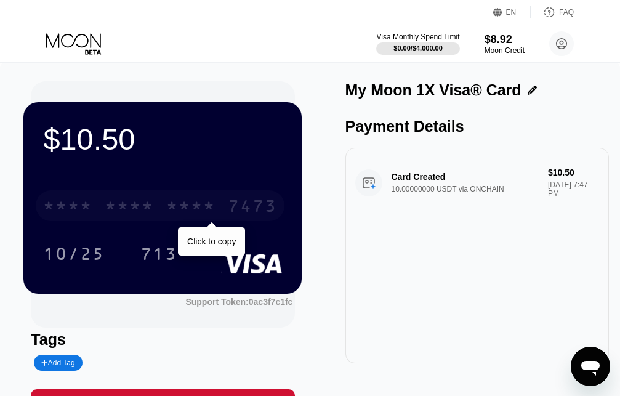
click at [172, 205] on div "* * * *" at bounding box center [190, 208] width 49 height 20
click at [170, 203] on div "* * * *" at bounding box center [190, 208] width 49 height 20
